Goal: Task Accomplishment & Management: Use online tool/utility

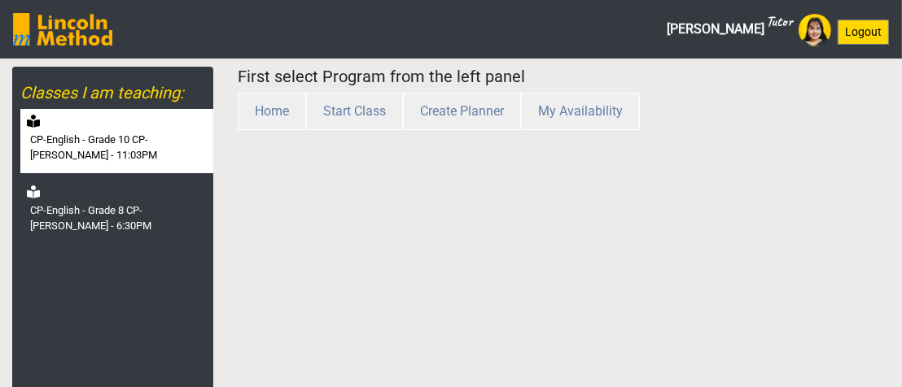
click at [115, 163] on label "CP-English - Grade 10 CP-[PERSON_NAME] - 11:03PM" at bounding box center [120, 148] width 180 height 32
select select "month"
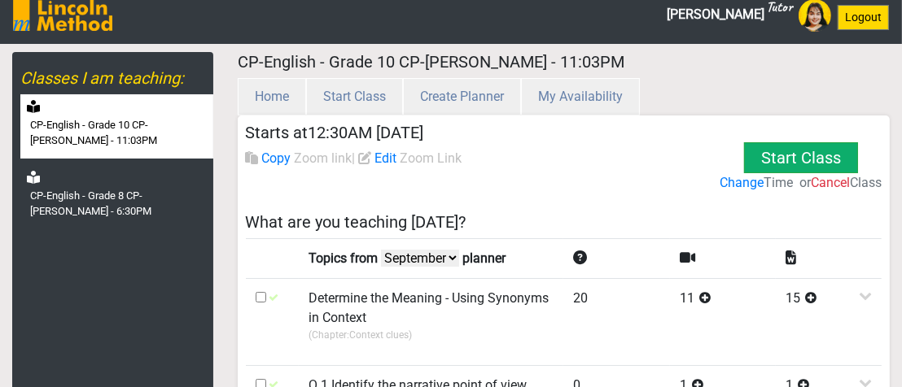
scroll to position [244, 0]
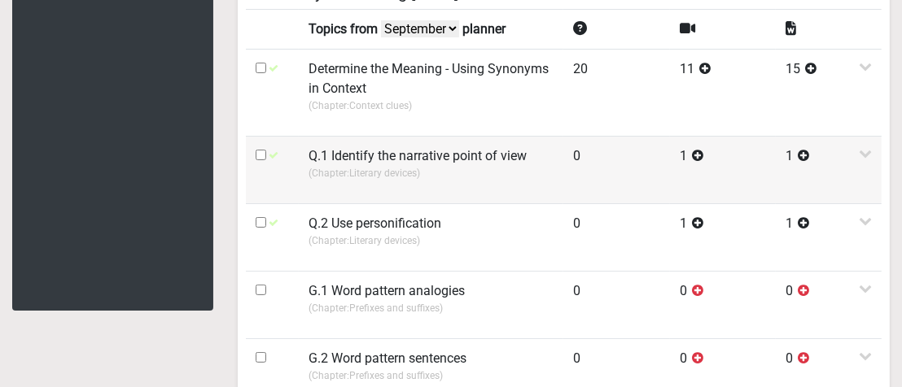
click at [260, 155] on input "checkbox" at bounding box center [261, 155] width 11 height 11
checkbox input "true"
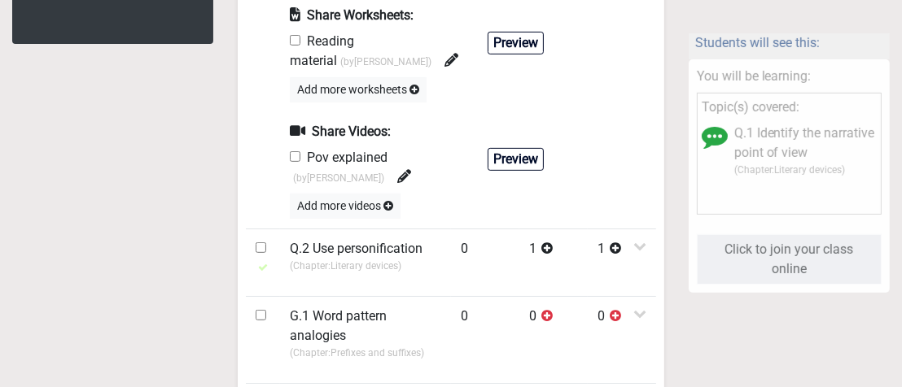
scroll to position [488, 0]
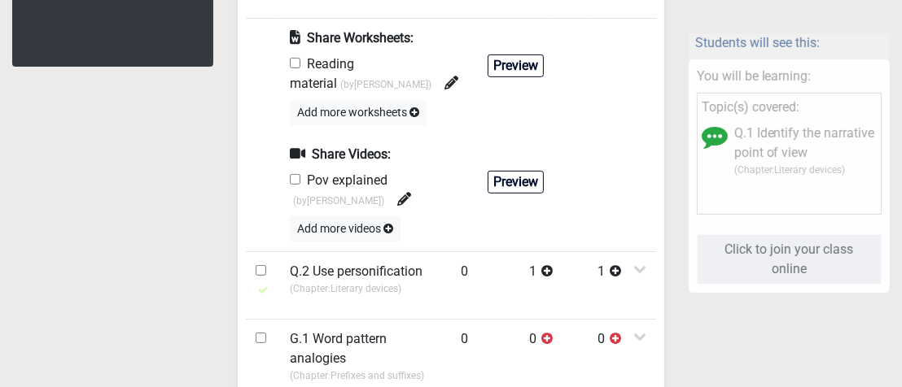
click at [294, 63] on input "checkbox" at bounding box center [295, 63] width 11 height 11
checkbox input "true"
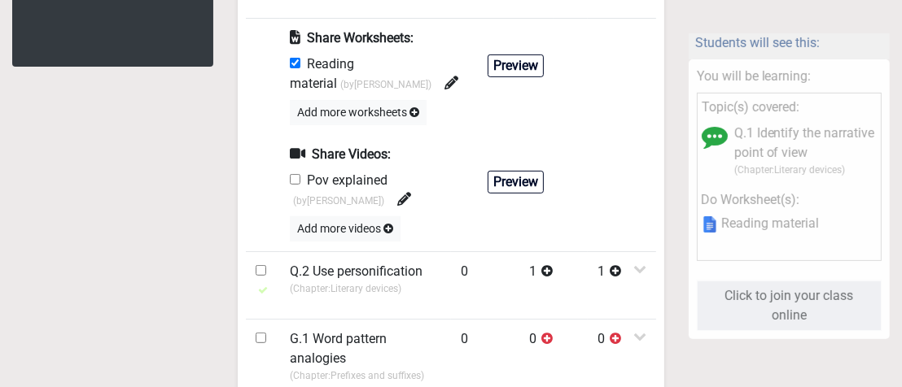
click at [300, 177] on input "checkbox" at bounding box center [295, 179] width 11 height 11
checkbox input "true"
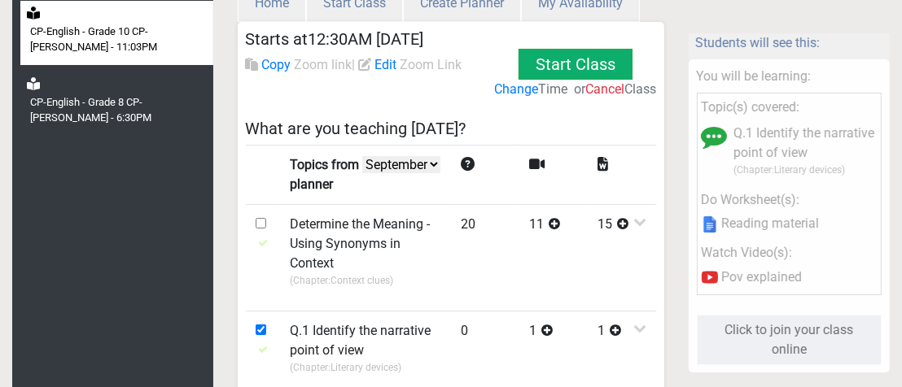
scroll to position [0, 0]
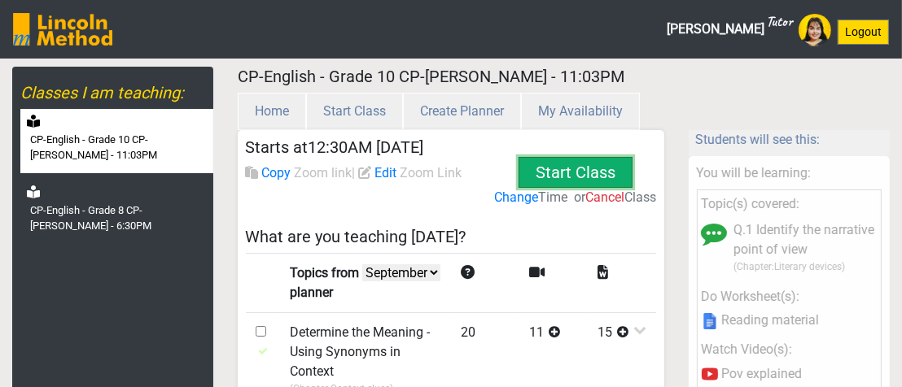
click at [575, 164] on button "Start Class" at bounding box center [576, 172] width 114 height 31
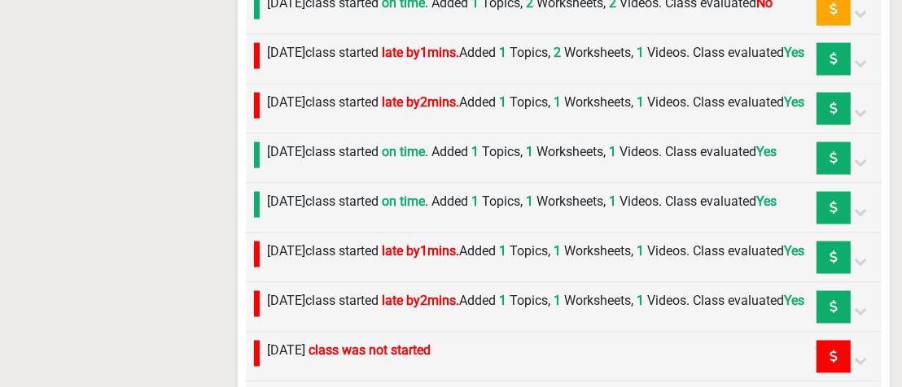
scroll to position [1872, 0]
